Goal: Transaction & Acquisition: Purchase product/service

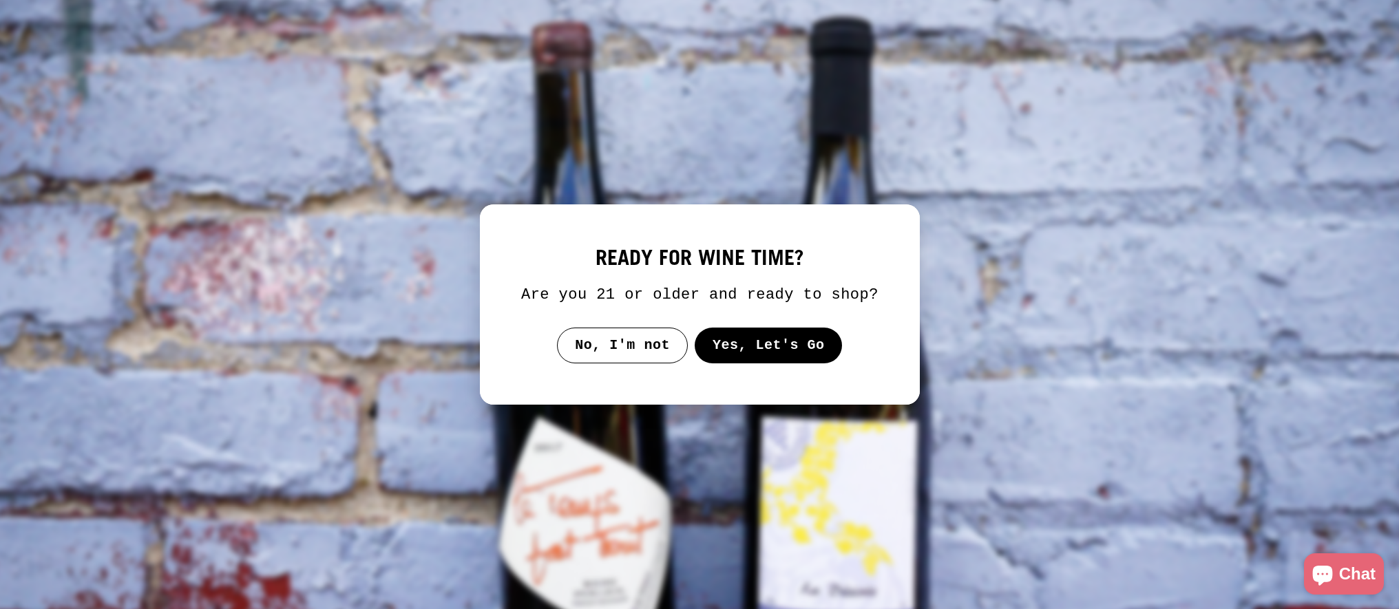
click at [779, 354] on button "Yes, Let's Go" at bounding box center [768, 346] width 148 height 36
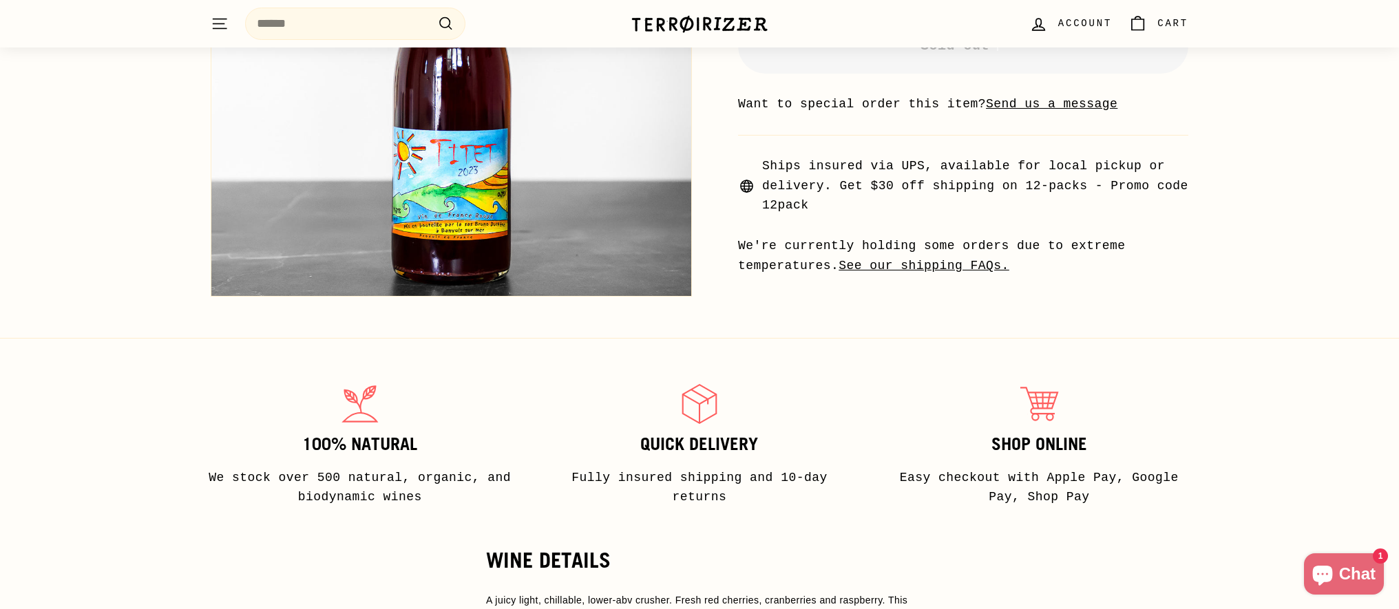
scroll to position [615, 0]
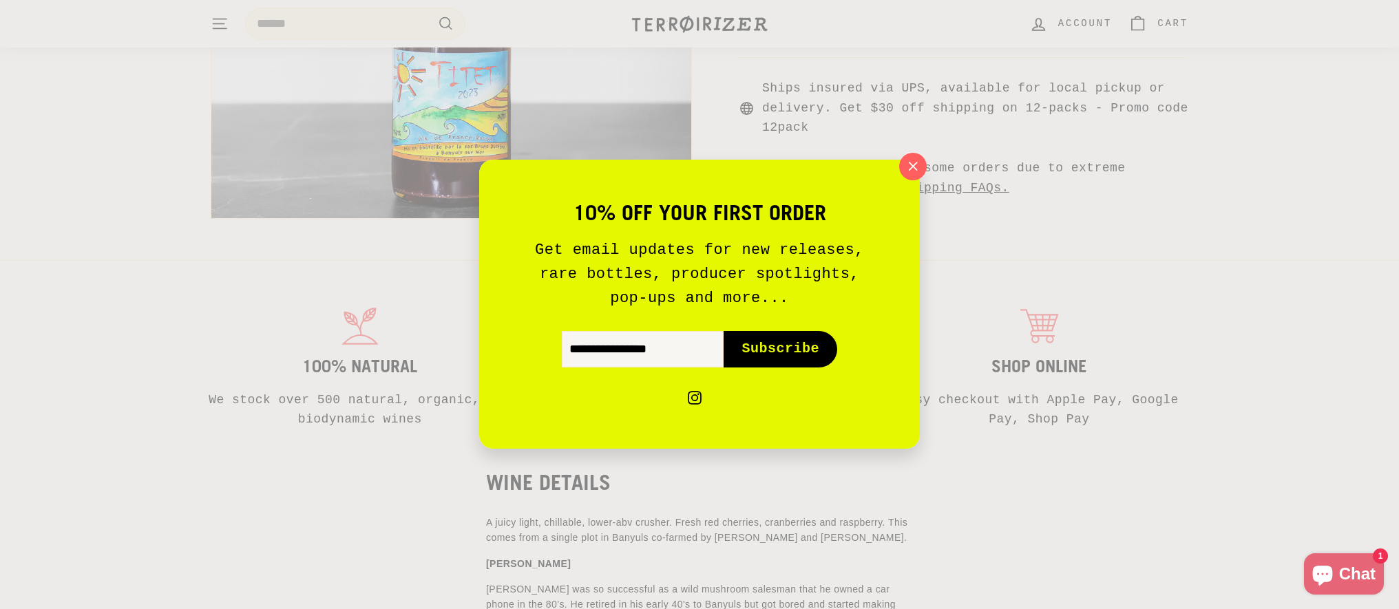
drag, startPoint x: 931, startPoint y: 151, endPoint x: 921, endPoint y: 156, distance: 10.8
click at [931, 151] on div "10% off your first order Get email updates for new releases, rare bottles, prod…" at bounding box center [699, 304] width 1399 height 609
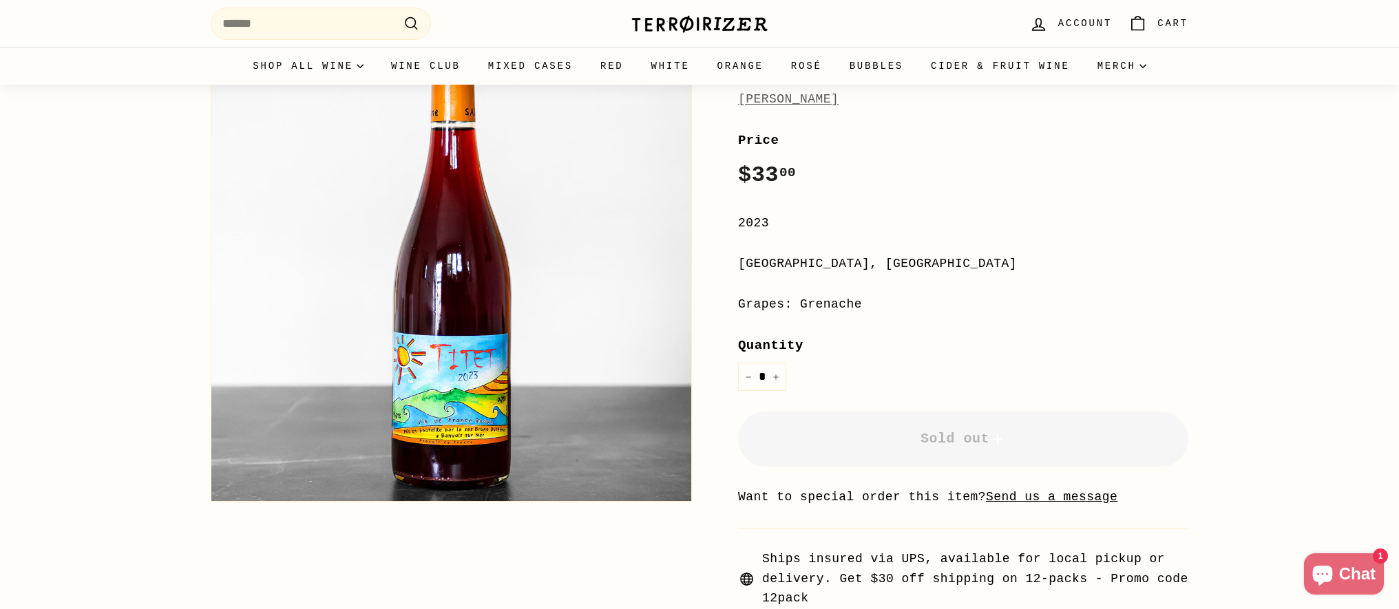
scroll to position [0, 0]
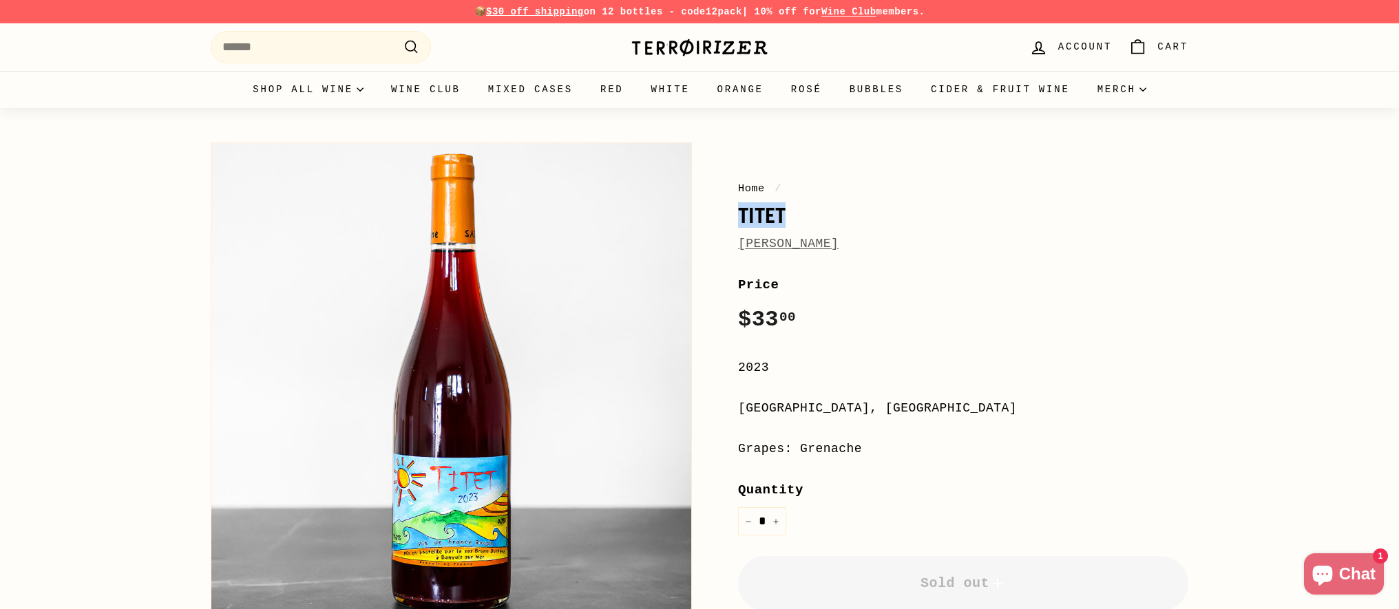
drag, startPoint x: 737, startPoint y: 209, endPoint x: 839, endPoint y: 211, distance: 102.6
click at [839, 211] on div "Home / Titet Bruno Duchene Price Regular price $33 00 $33.00 / 2023 Languedoc-R…" at bounding box center [947, 475] width 481 height 678
click at [839, 211] on h1 "Titet" at bounding box center [963, 215] width 450 height 23
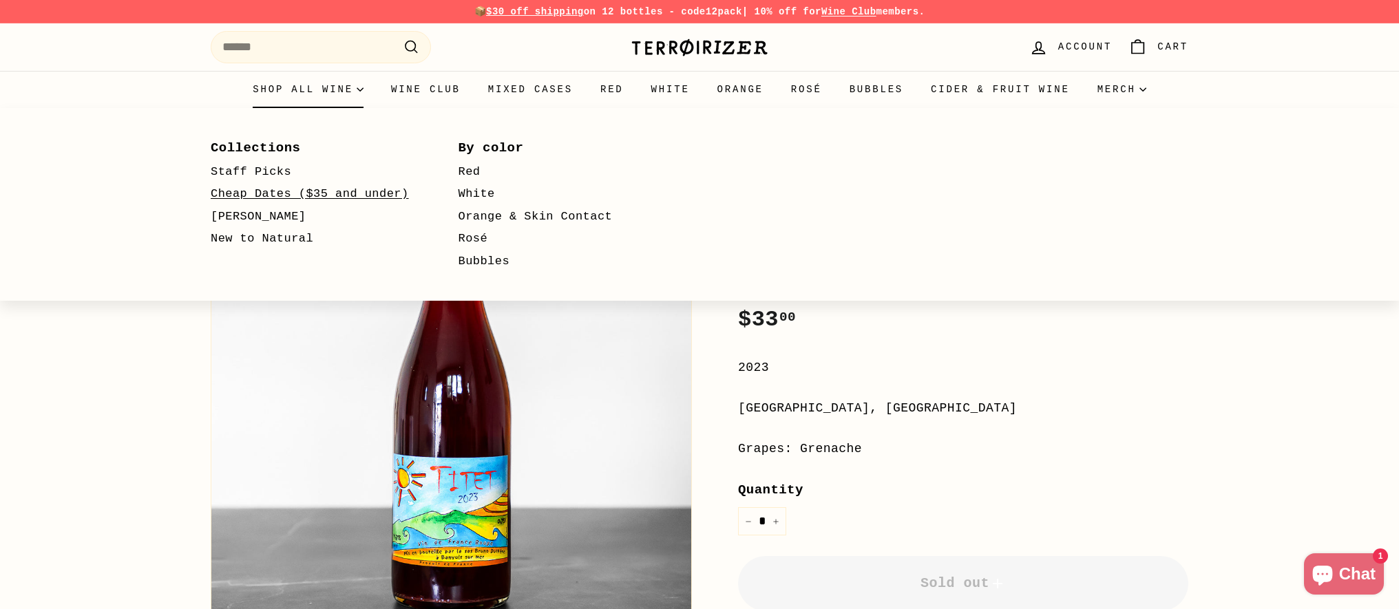
click at [257, 192] on link "Cheap Dates ($35 and under)" at bounding box center [315, 194] width 208 height 23
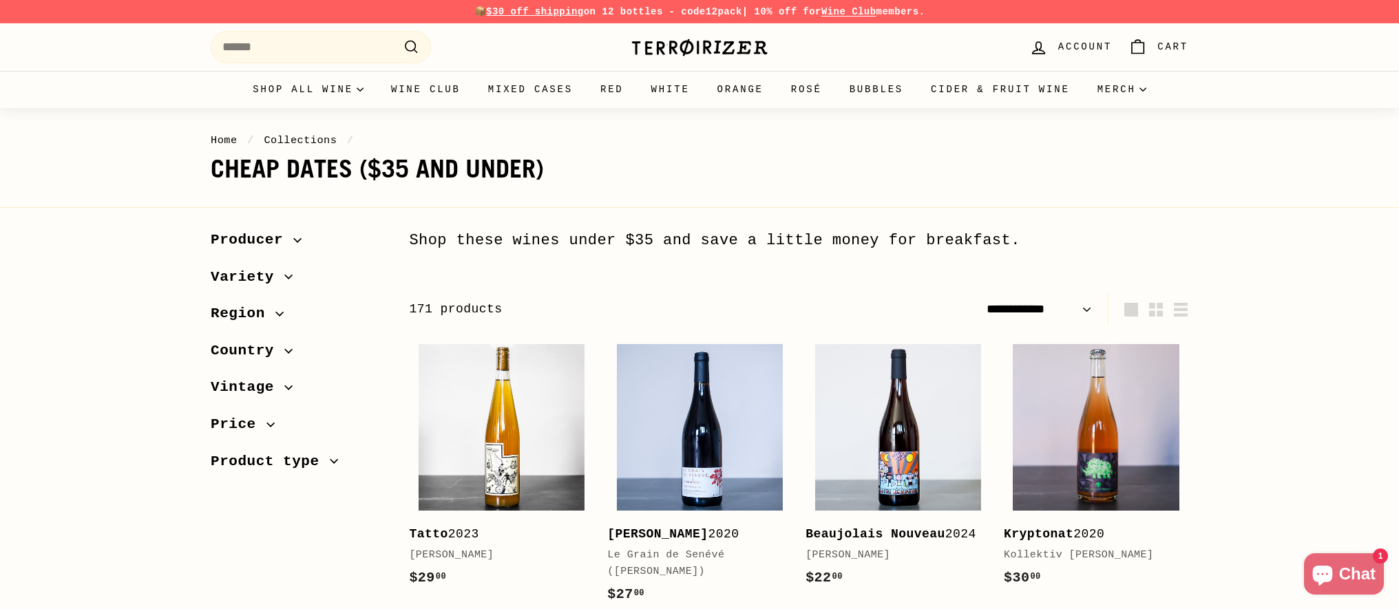
select select "**********"
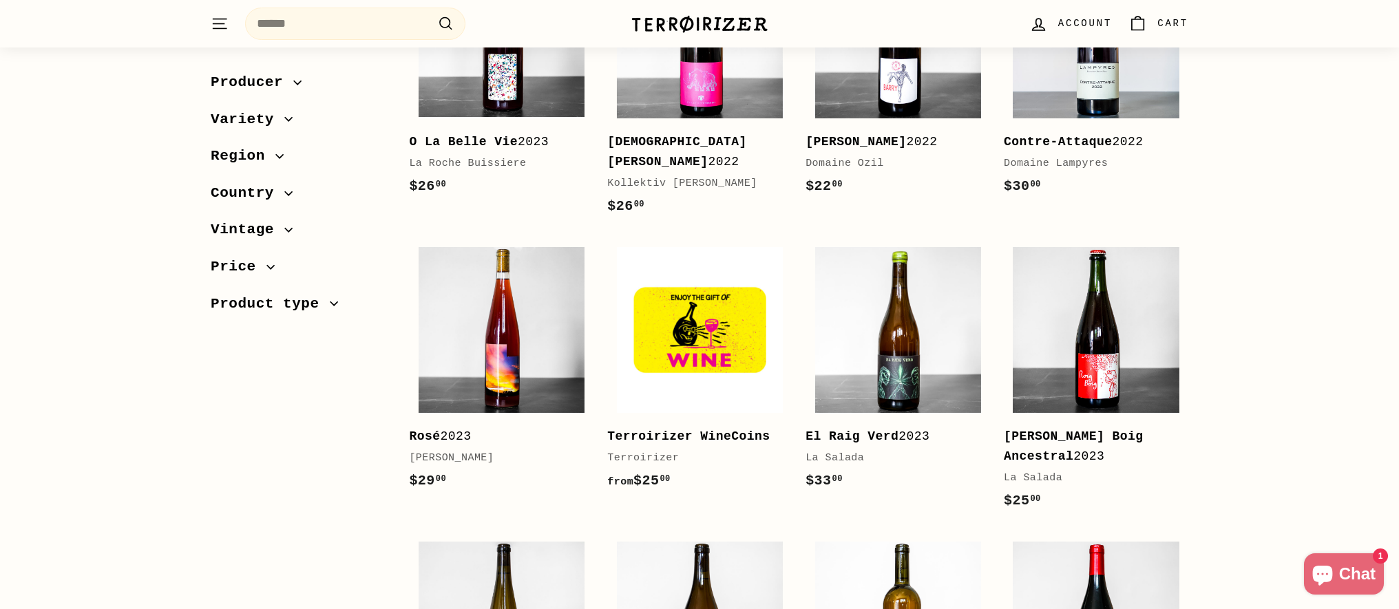
scroll to position [979, 0]
